Goal: Task Accomplishment & Management: Use online tool/utility

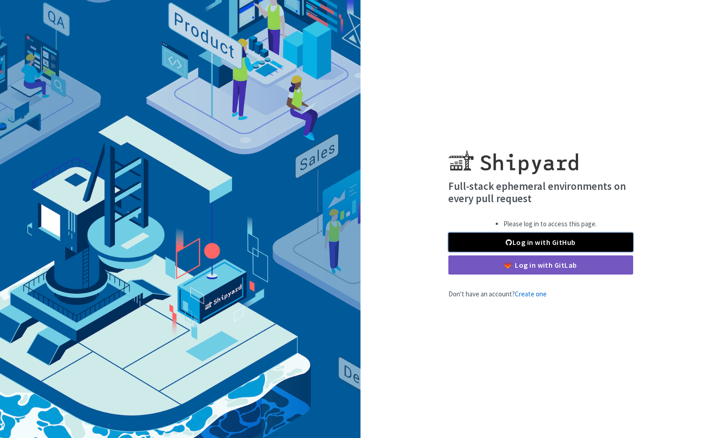
click at [533, 242] on link "Log in with GitHub" at bounding box center [540, 242] width 185 height 19
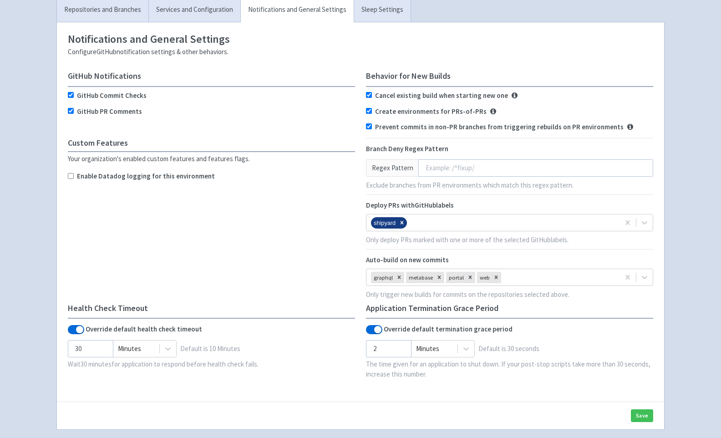
scroll to position [129, 0]
